Goal: Check status

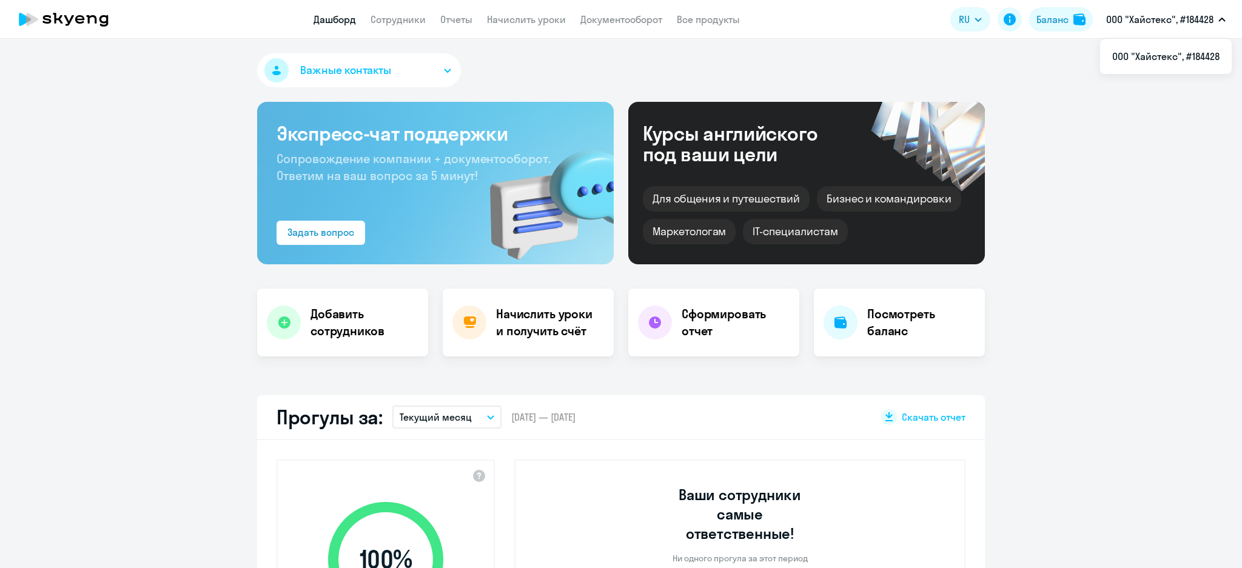
select select "30"
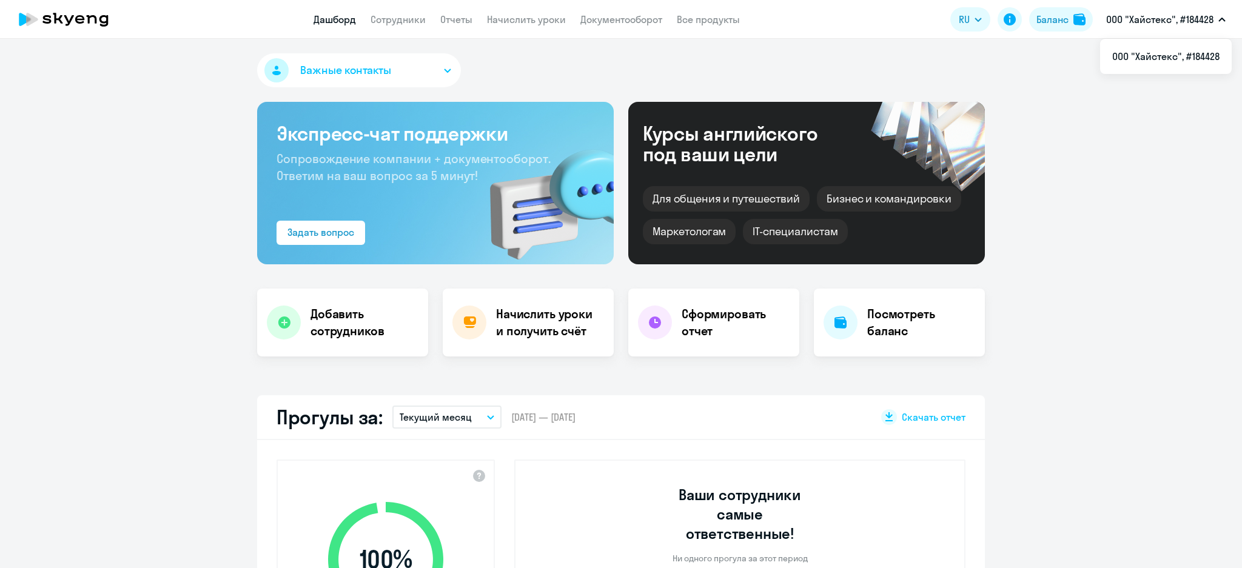
select select "30"
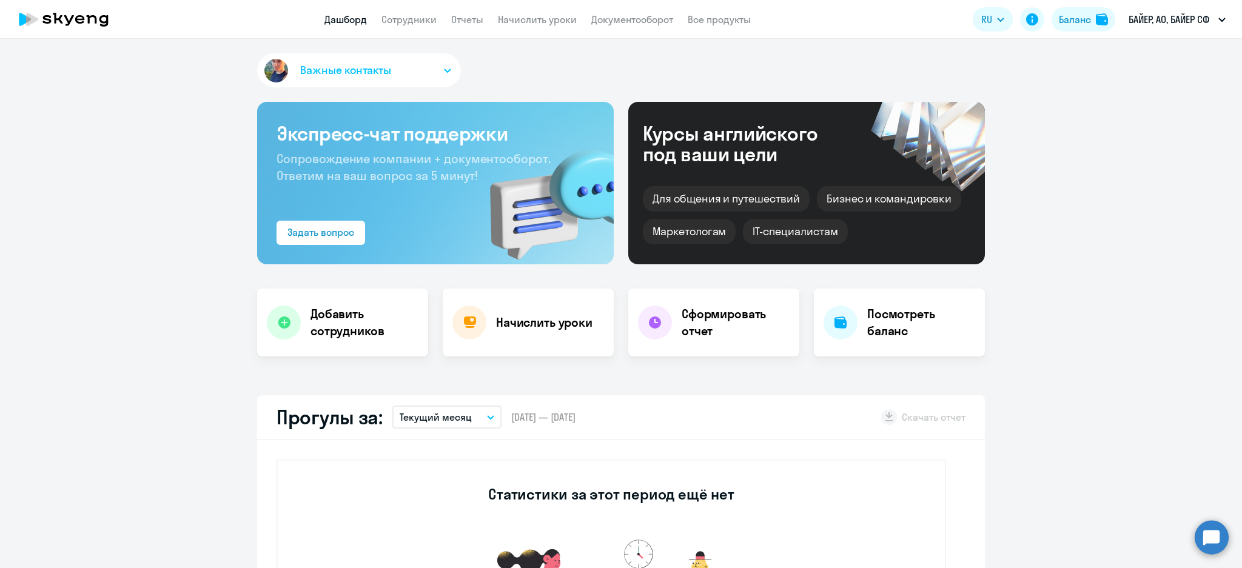
select select "30"
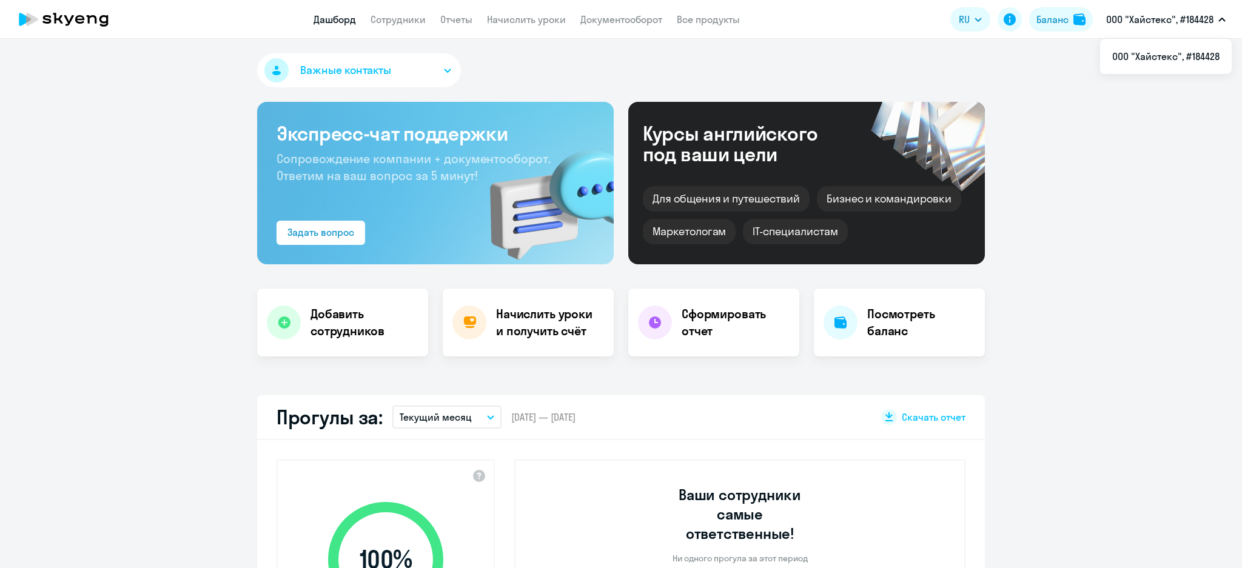
select select "30"
